Goal: Task Accomplishment & Management: Manage account settings

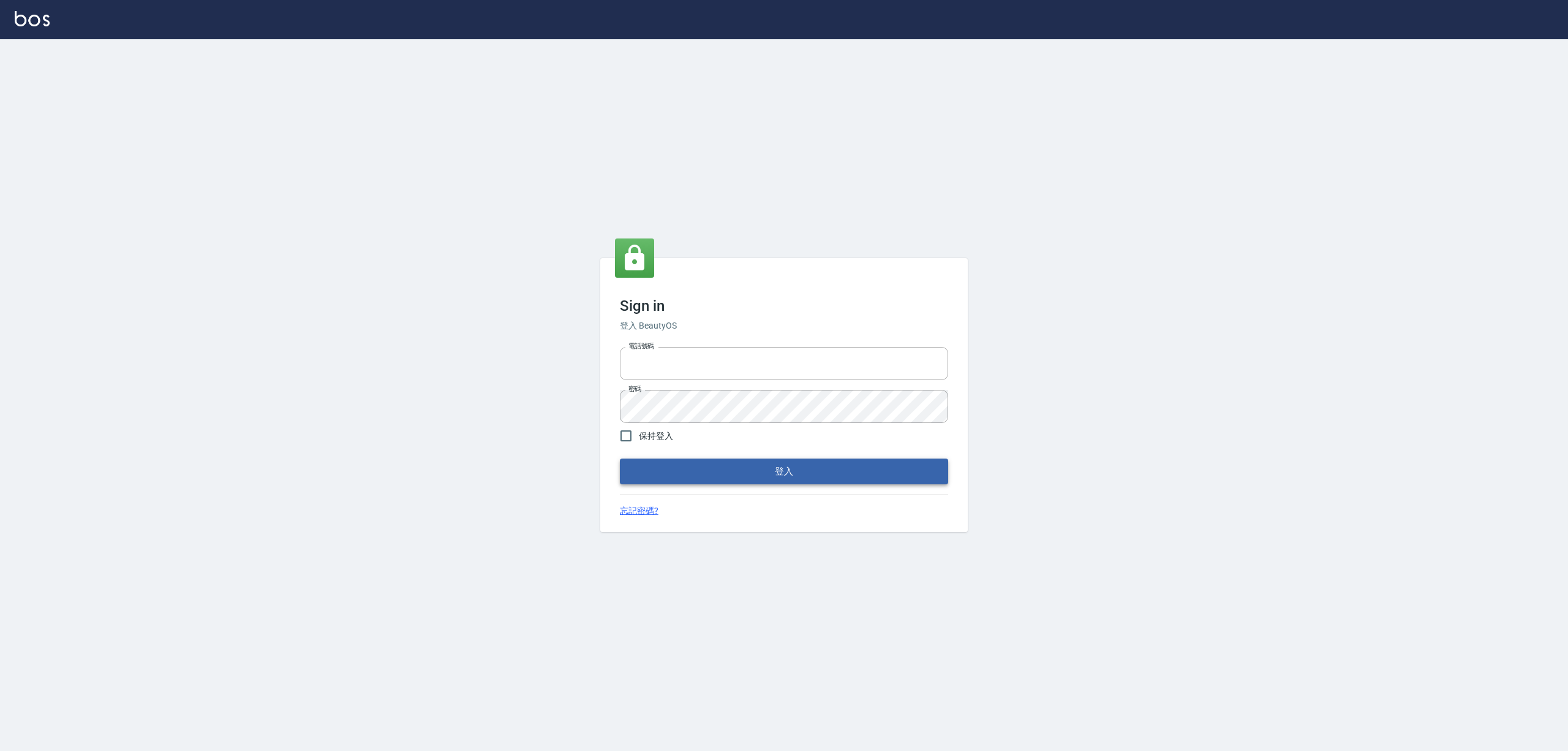
type input "1000"
click at [733, 482] on button "登入" at bounding box center [784, 471] width 328 height 26
click at [625, 433] on input "保持登入" at bounding box center [626, 436] width 26 height 26
checkbox input "true"
click at [707, 359] on input "1000" at bounding box center [784, 364] width 328 height 33
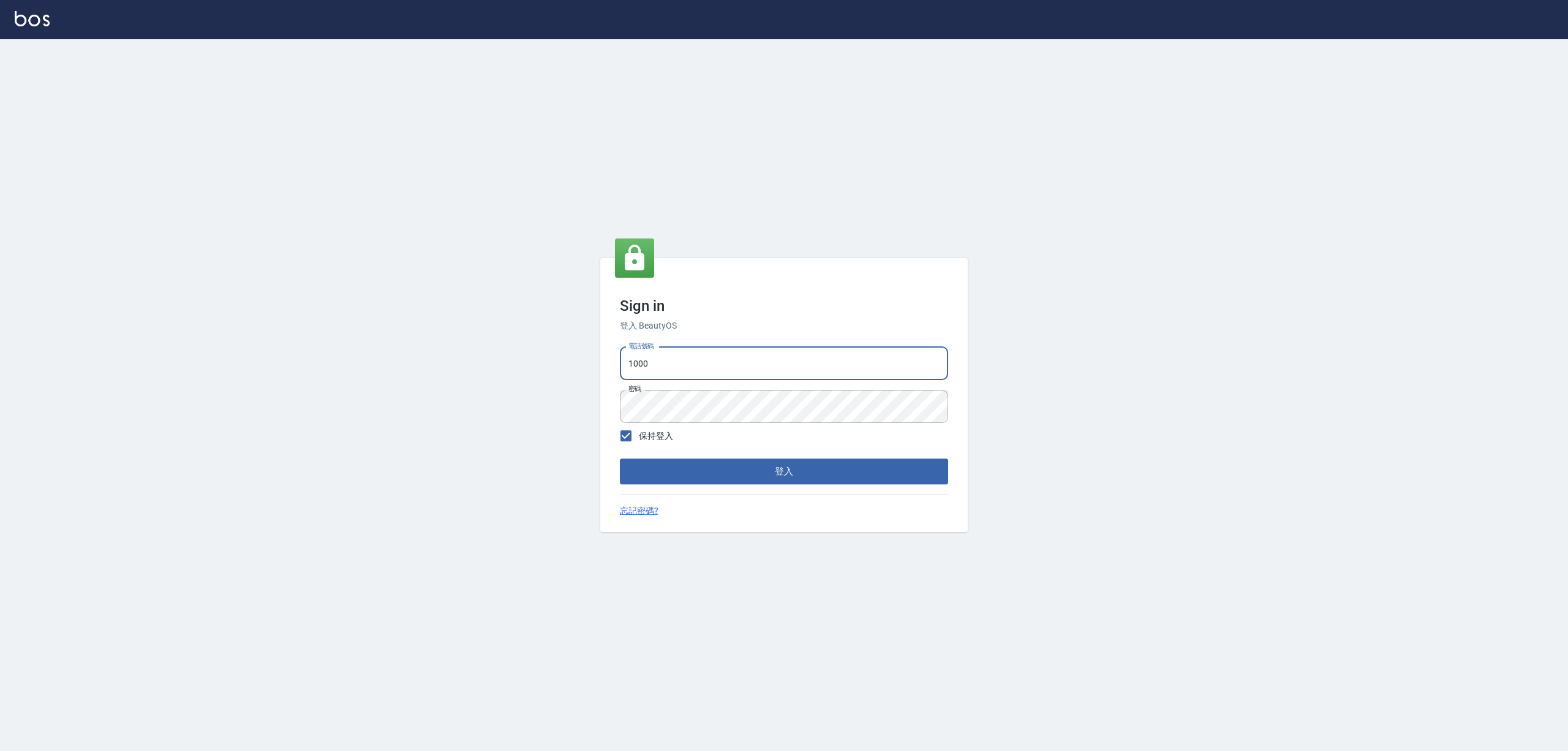
type input "0425683197"
click at [762, 465] on button "登入" at bounding box center [784, 471] width 328 height 26
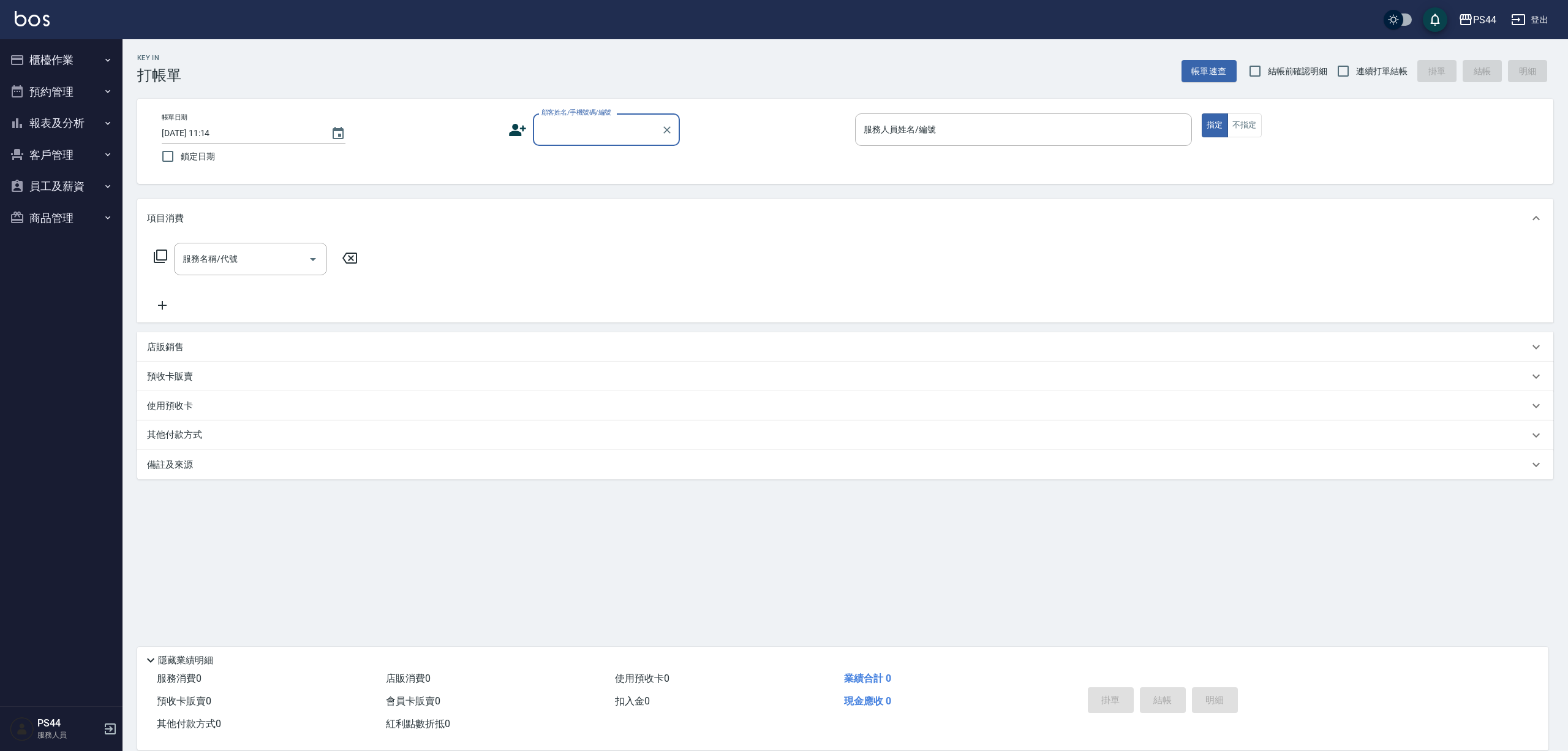
click at [58, 126] on button "報表及分析" at bounding box center [62, 123] width 113 height 32
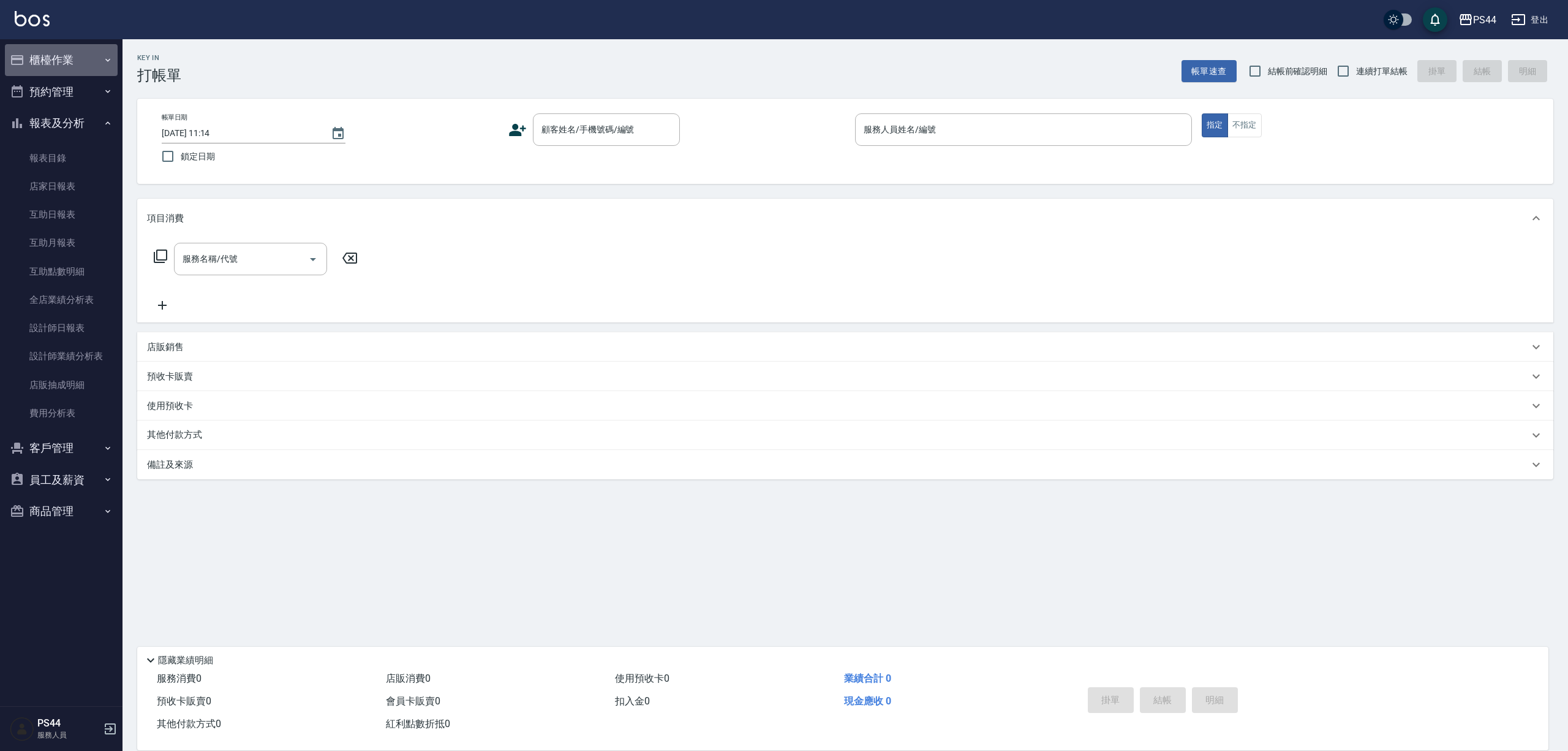
click at [72, 60] on button "櫃檯作業" at bounding box center [62, 60] width 113 height 32
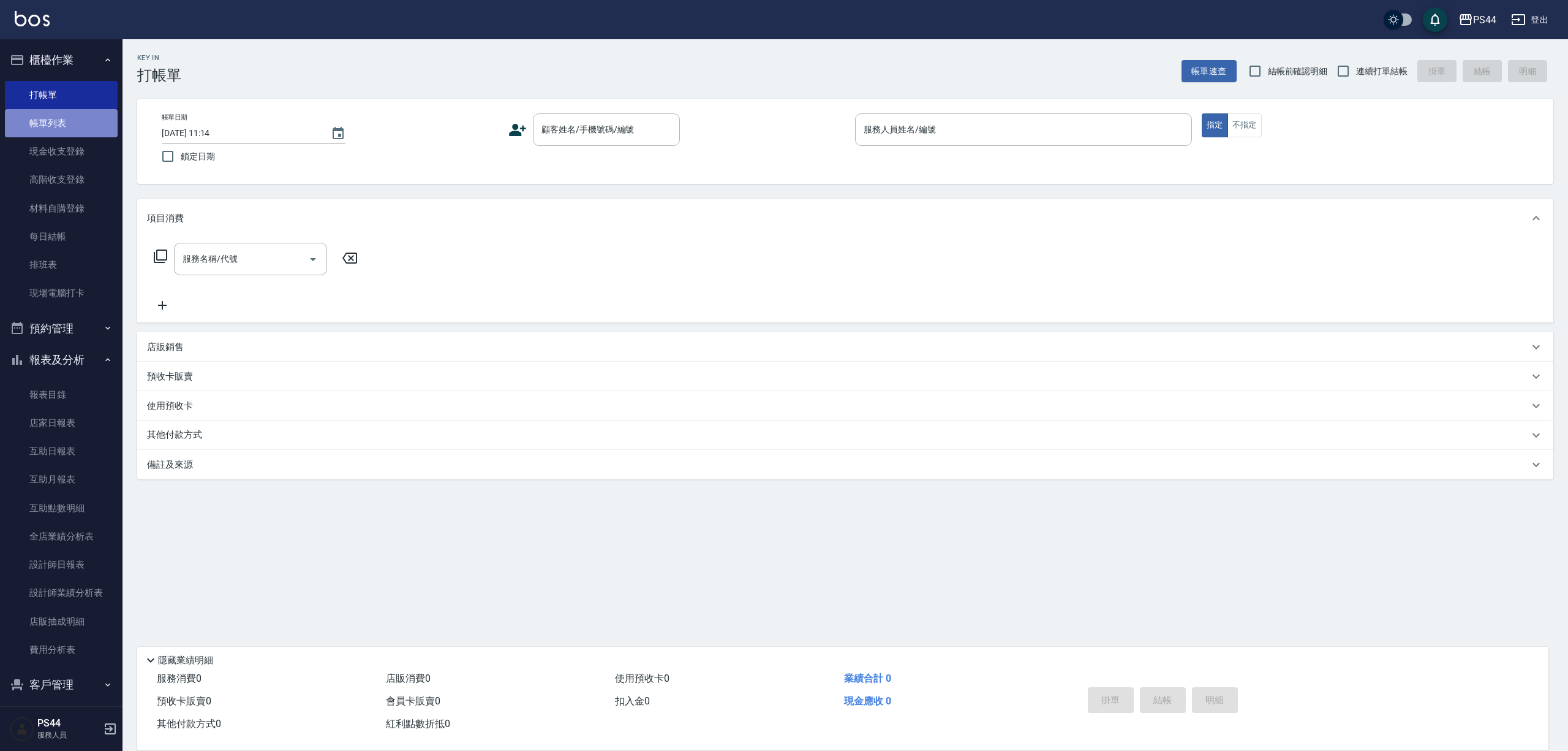
click at [65, 121] on link "帳單列表" at bounding box center [62, 123] width 113 height 29
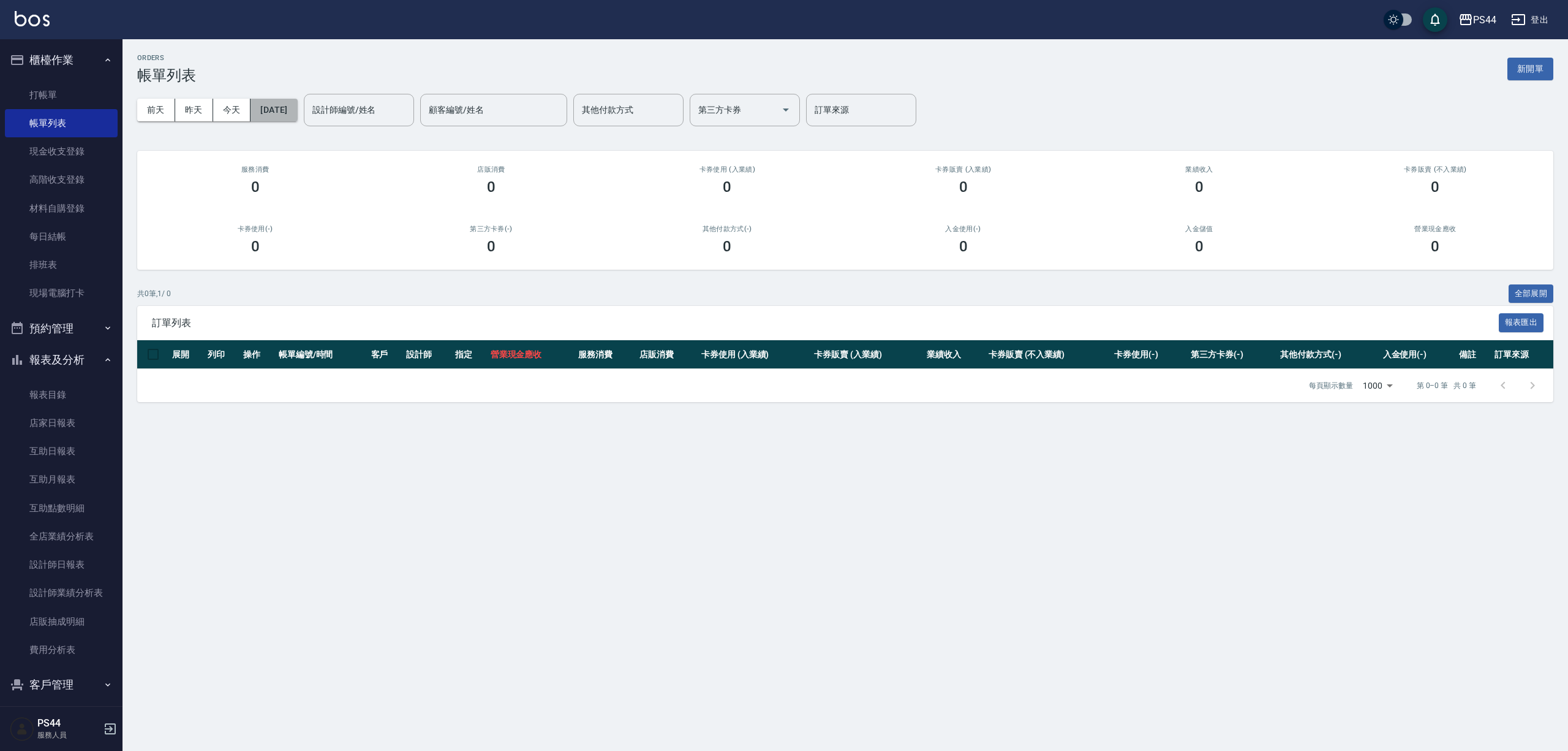
click at [278, 111] on button "[DATE]" at bounding box center [273, 110] width 47 height 23
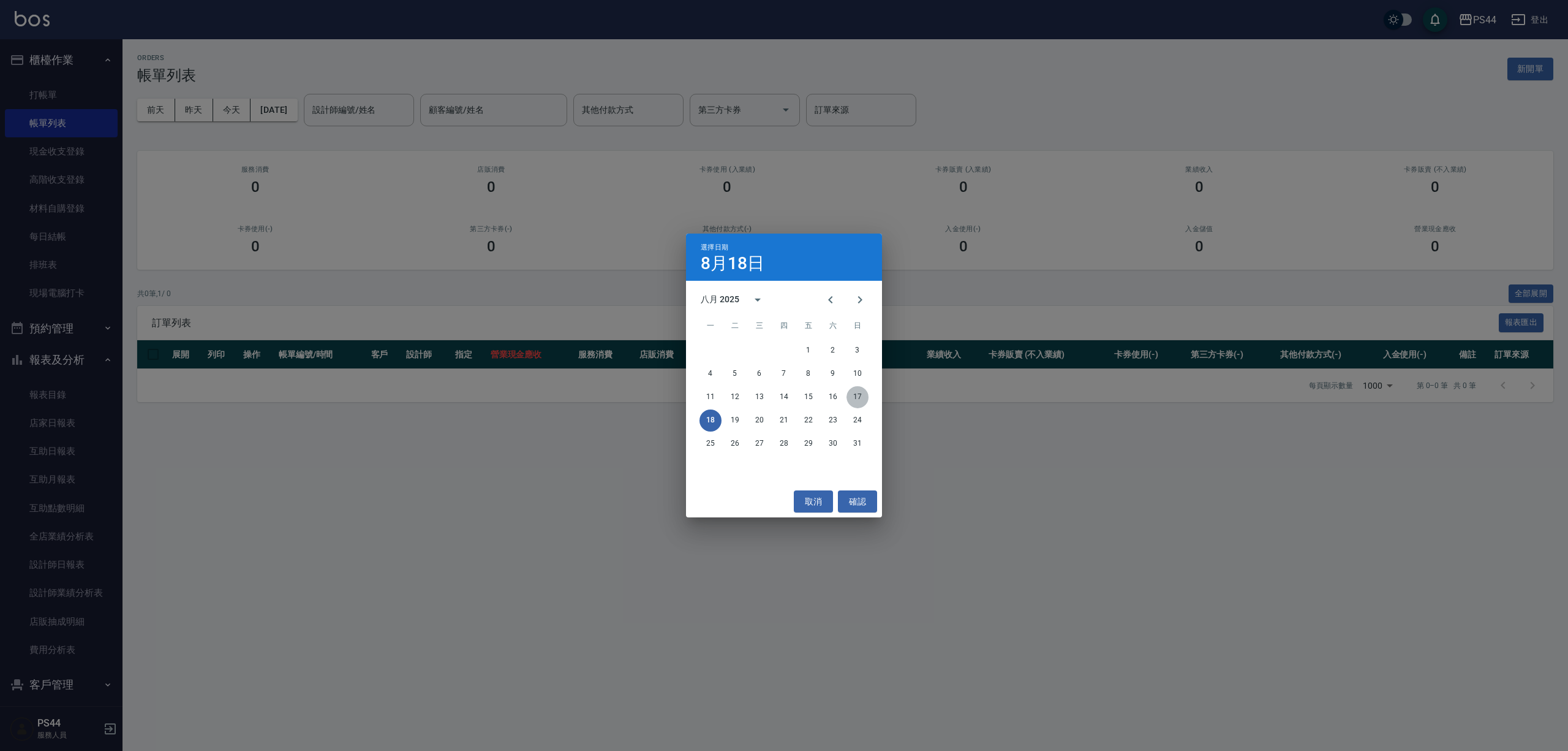
click at [857, 392] on button "17" at bounding box center [857, 397] width 22 height 22
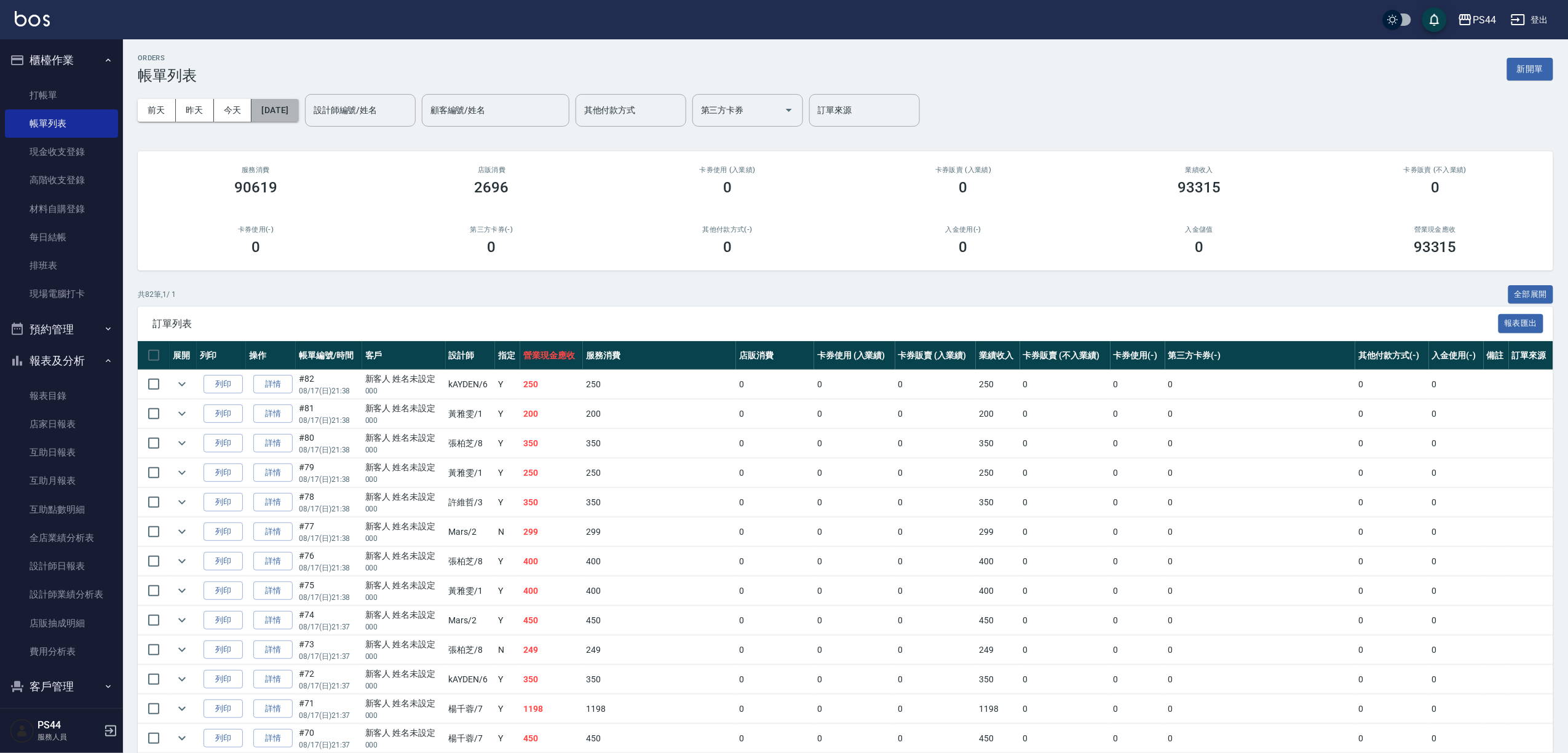
click at [275, 99] on button "[DATE]" at bounding box center [275, 110] width 47 height 23
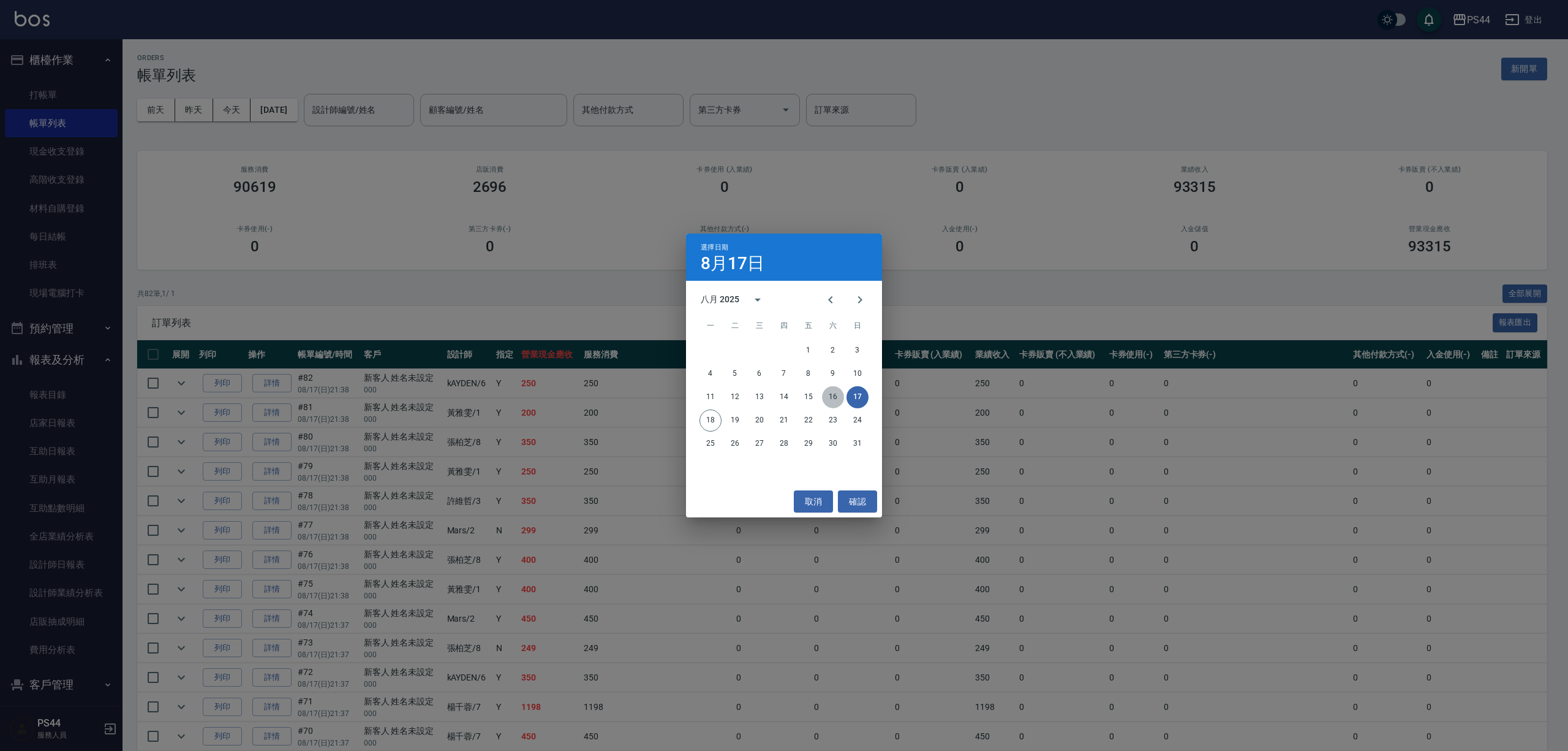
click at [828, 400] on button "16" at bounding box center [832, 397] width 22 height 22
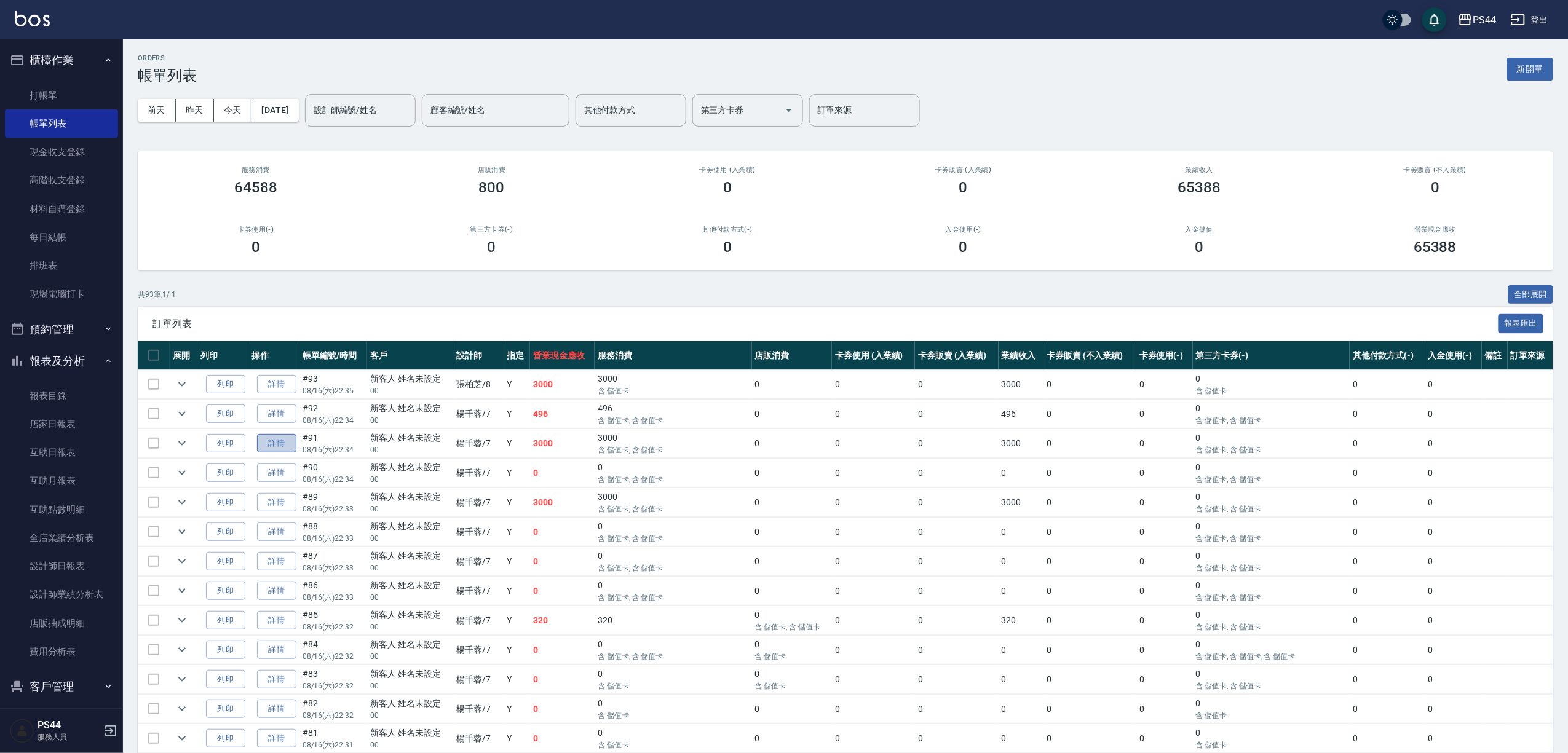
click at [281, 453] on link "詳情" at bounding box center [277, 443] width 39 height 19
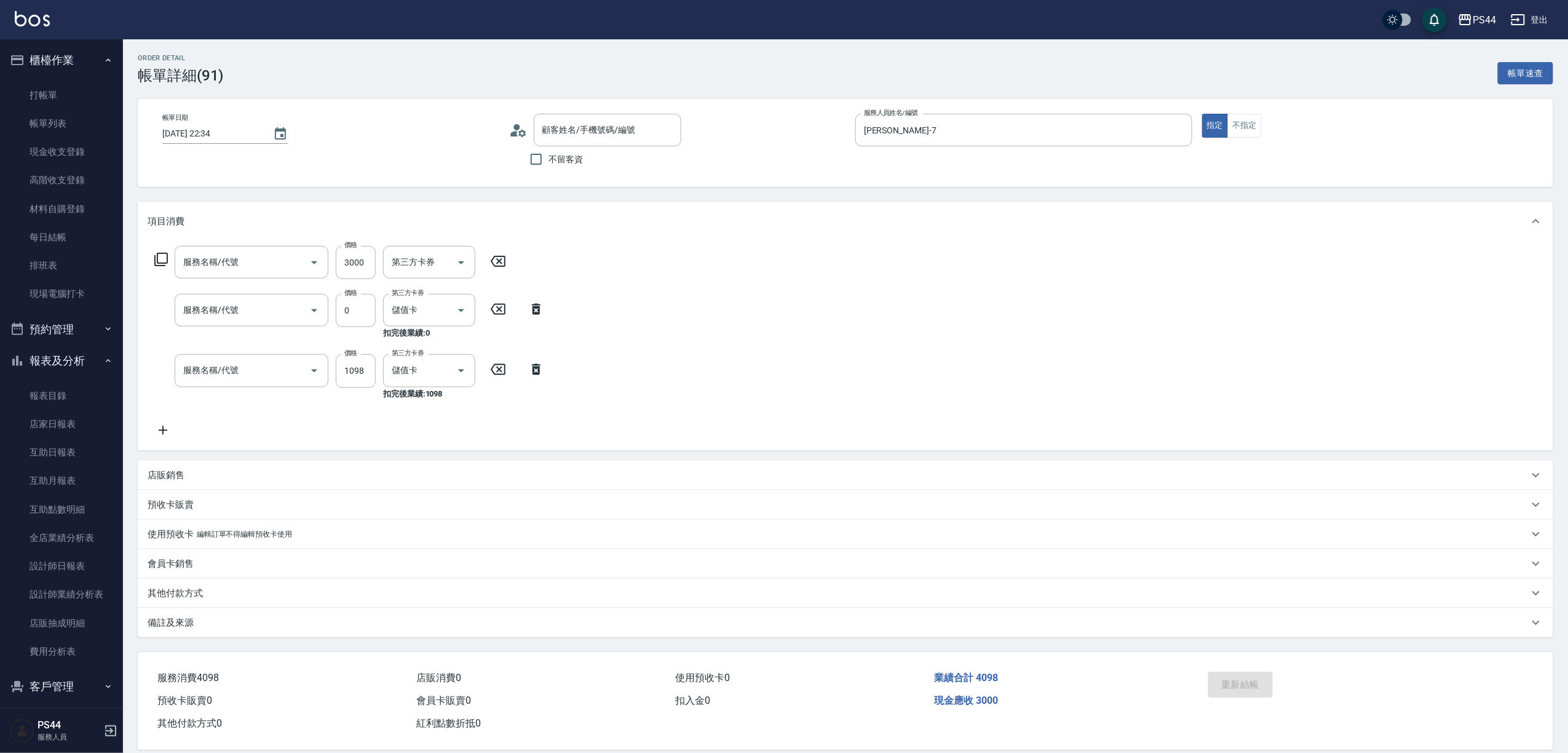
type input "[DATE] 22:34"
type input "[PERSON_NAME]-7"
type input "儲值3000(901)"
type input "瞬護100(113)"
type input "水沁涼套餐(5699)"
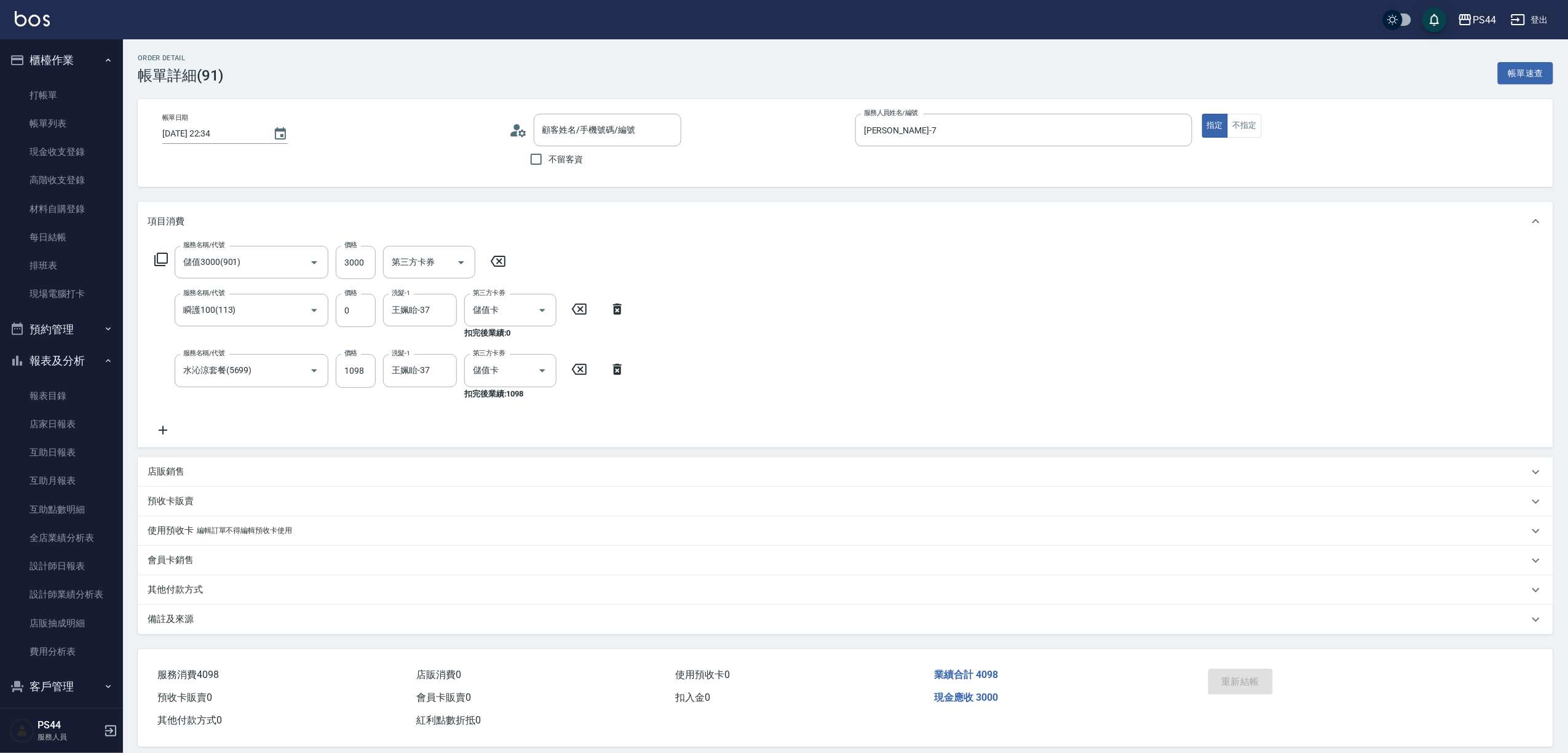
type input "新客人 姓名未設定/00/null"
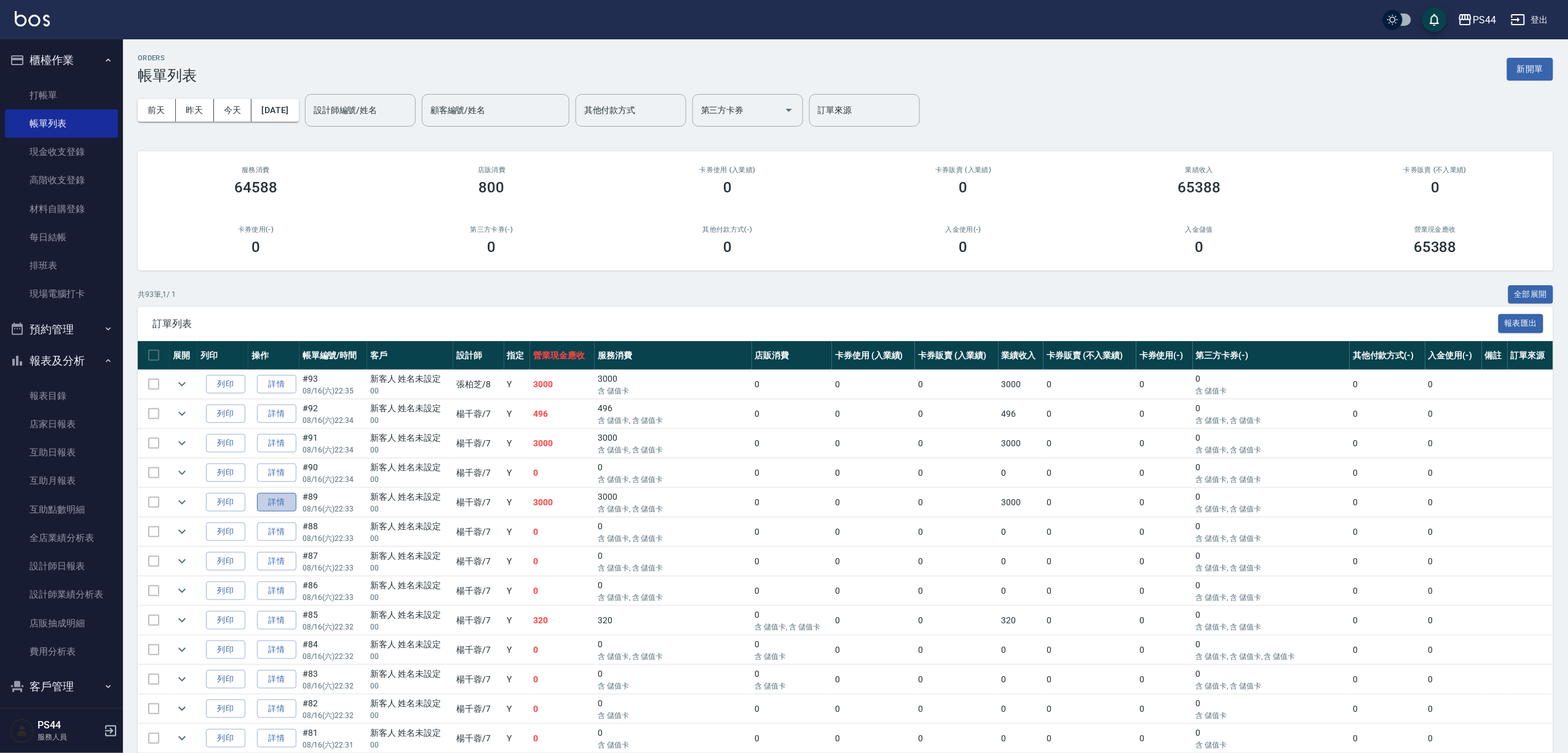
click at [291, 512] on link "詳情" at bounding box center [277, 502] width 39 height 19
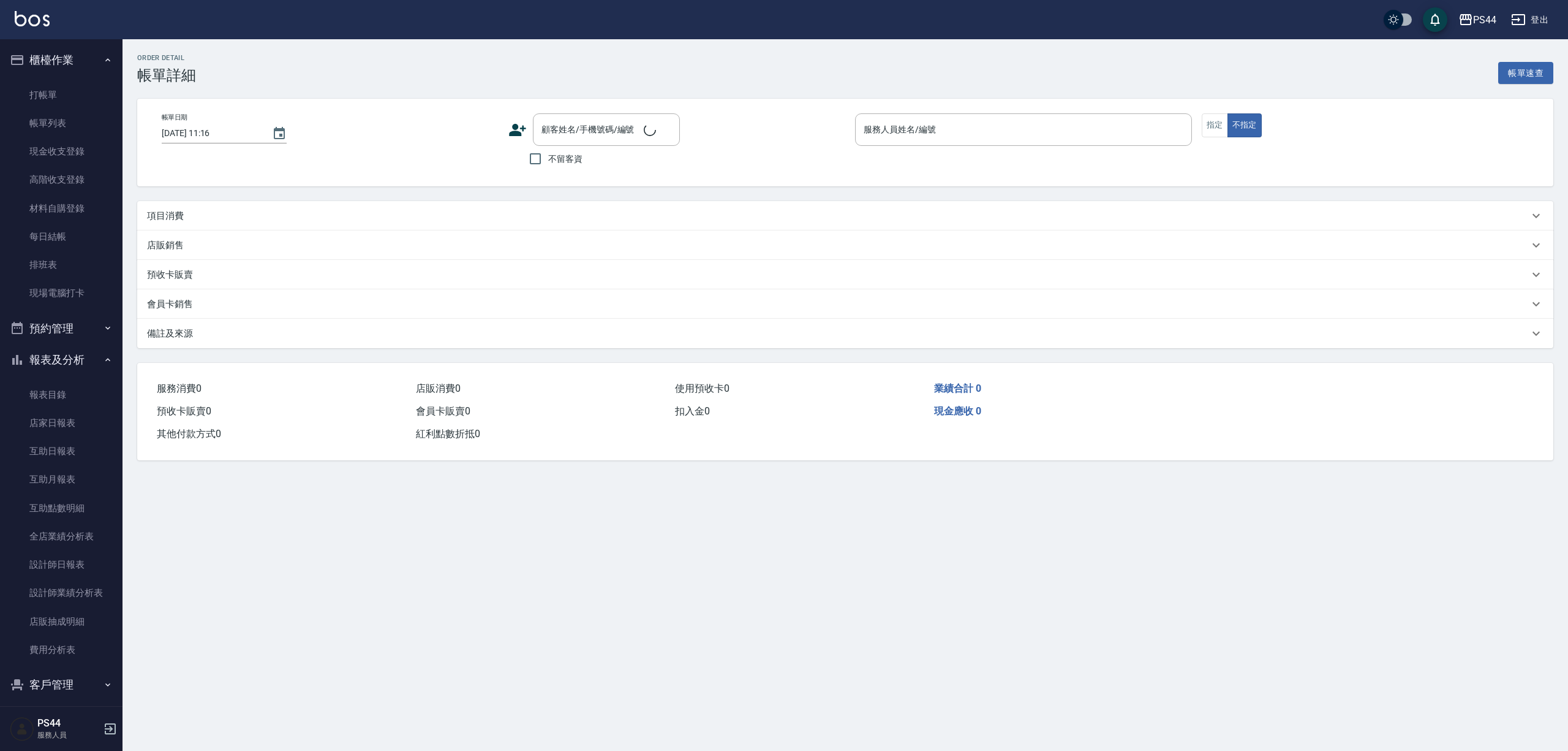
type input "[DATE] 22:33"
type input "[PERSON_NAME]-7"
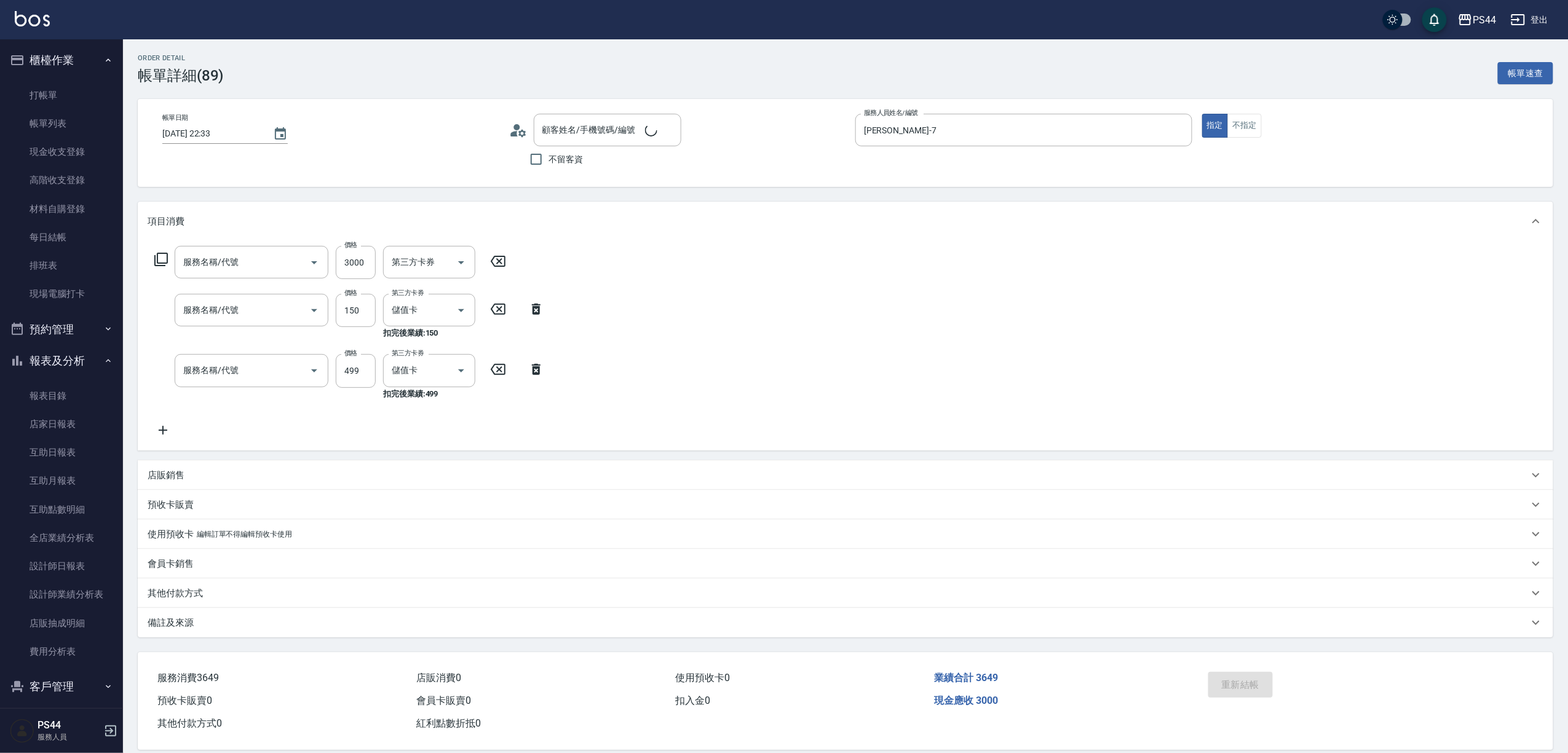
type input "新客人 姓名未設定/00/null"
type input "儲值3000(901)"
type input "剪髮(303)"
type input "[PERSON_NAME]499(0499)"
